Goal: Manage account settings

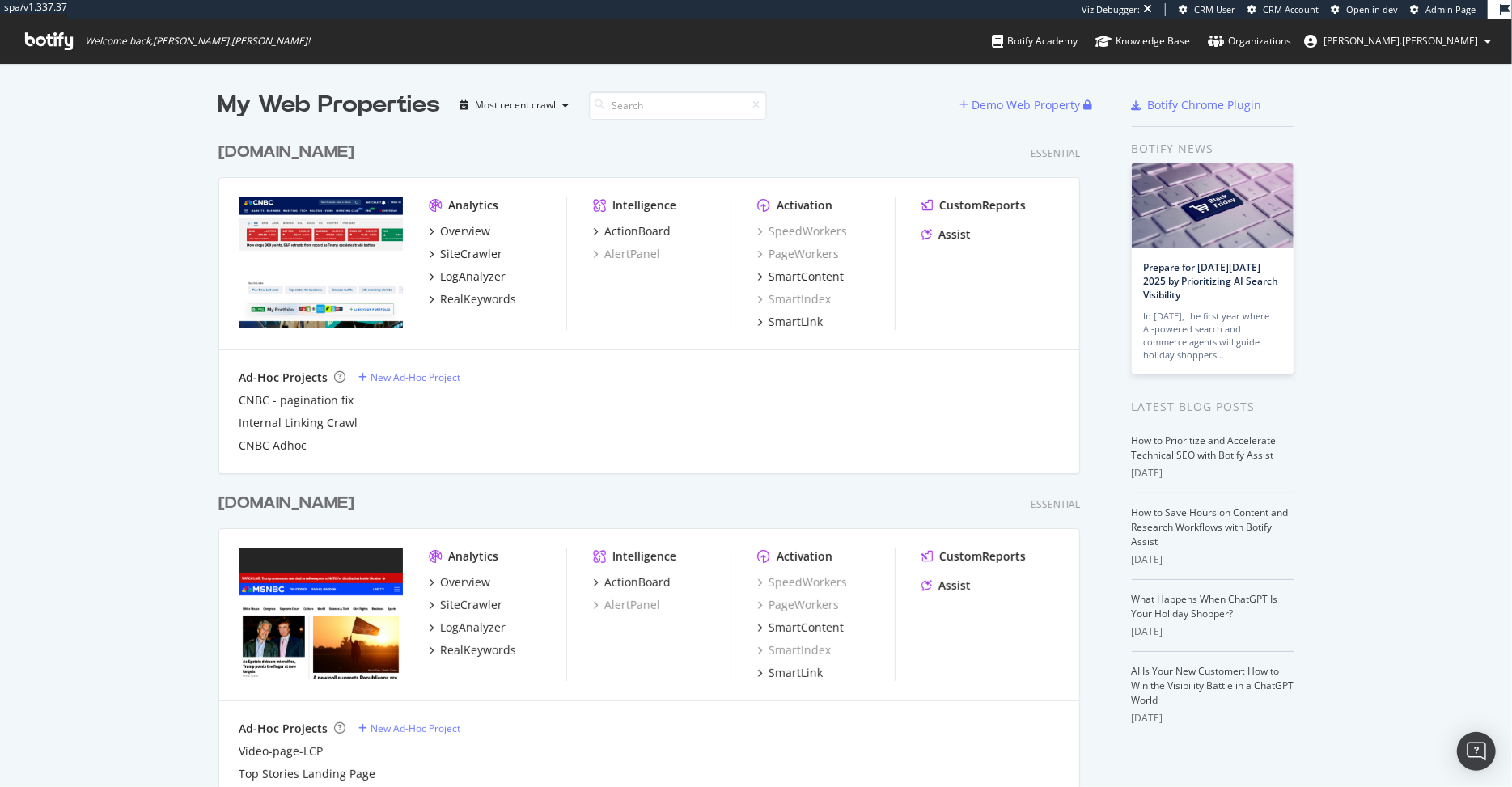
click at [1434, 39] on span "[PERSON_NAME].[PERSON_NAME]" at bounding box center [1401, 41] width 155 height 14
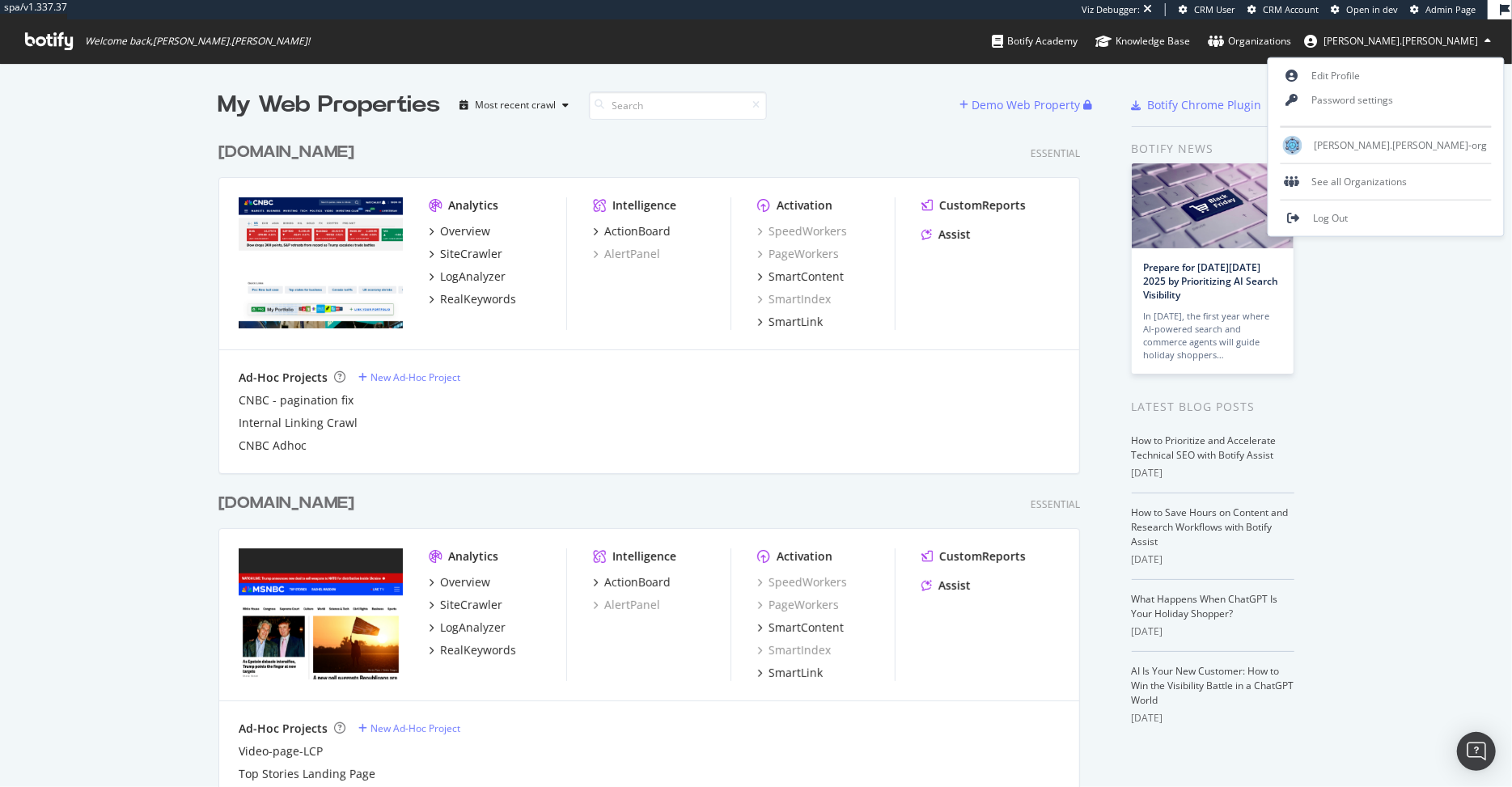
click at [1434, 39] on span "[PERSON_NAME].[PERSON_NAME]" at bounding box center [1401, 41] width 155 height 14
